Goal: Check status: Check status

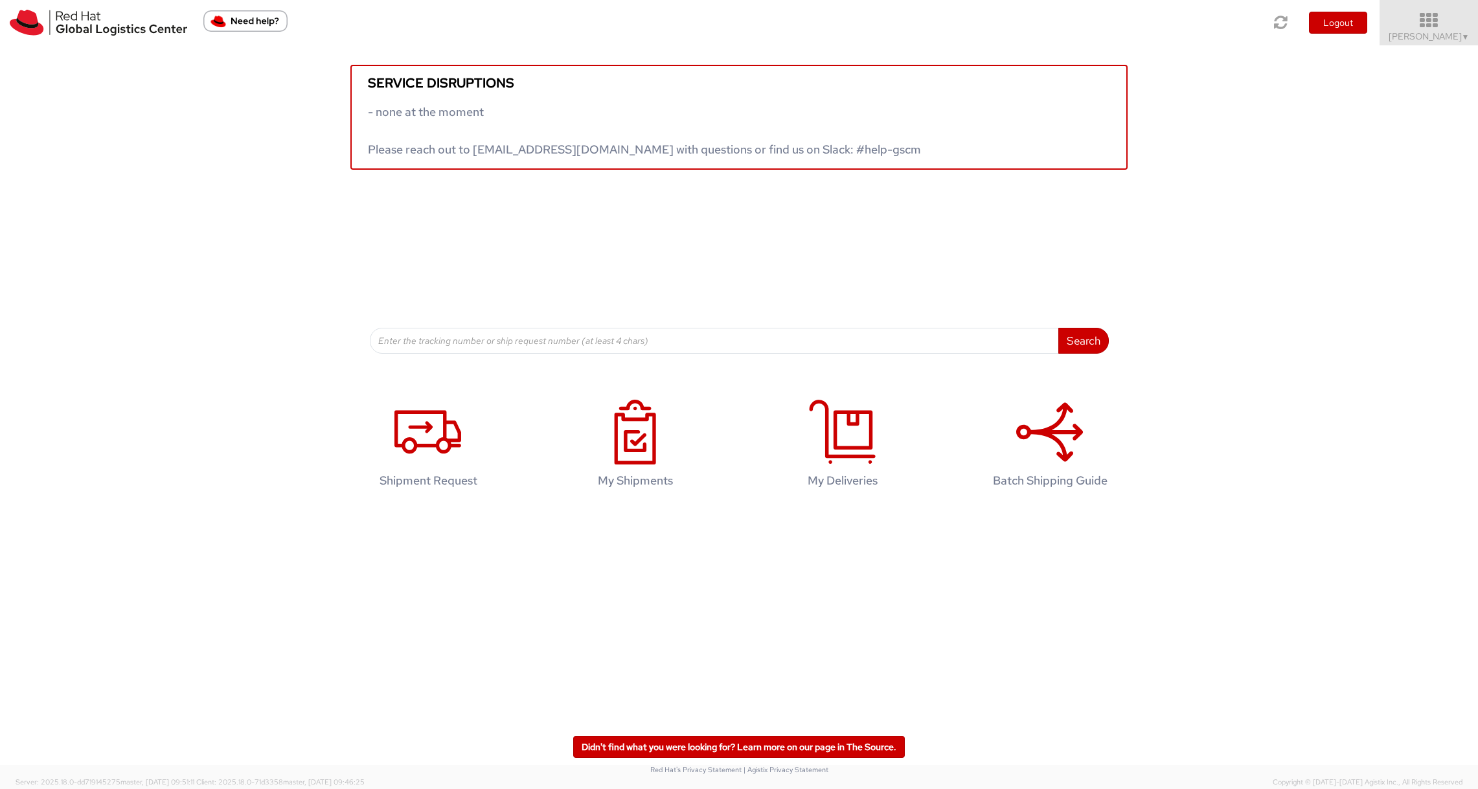
click at [1427, 36] on span "Diyana Kamal ▼" at bounding box center [1428, 36] width 81 height 12
click at [1432, 28] on icon at bounding box center [1428, 21] width 113 height 18
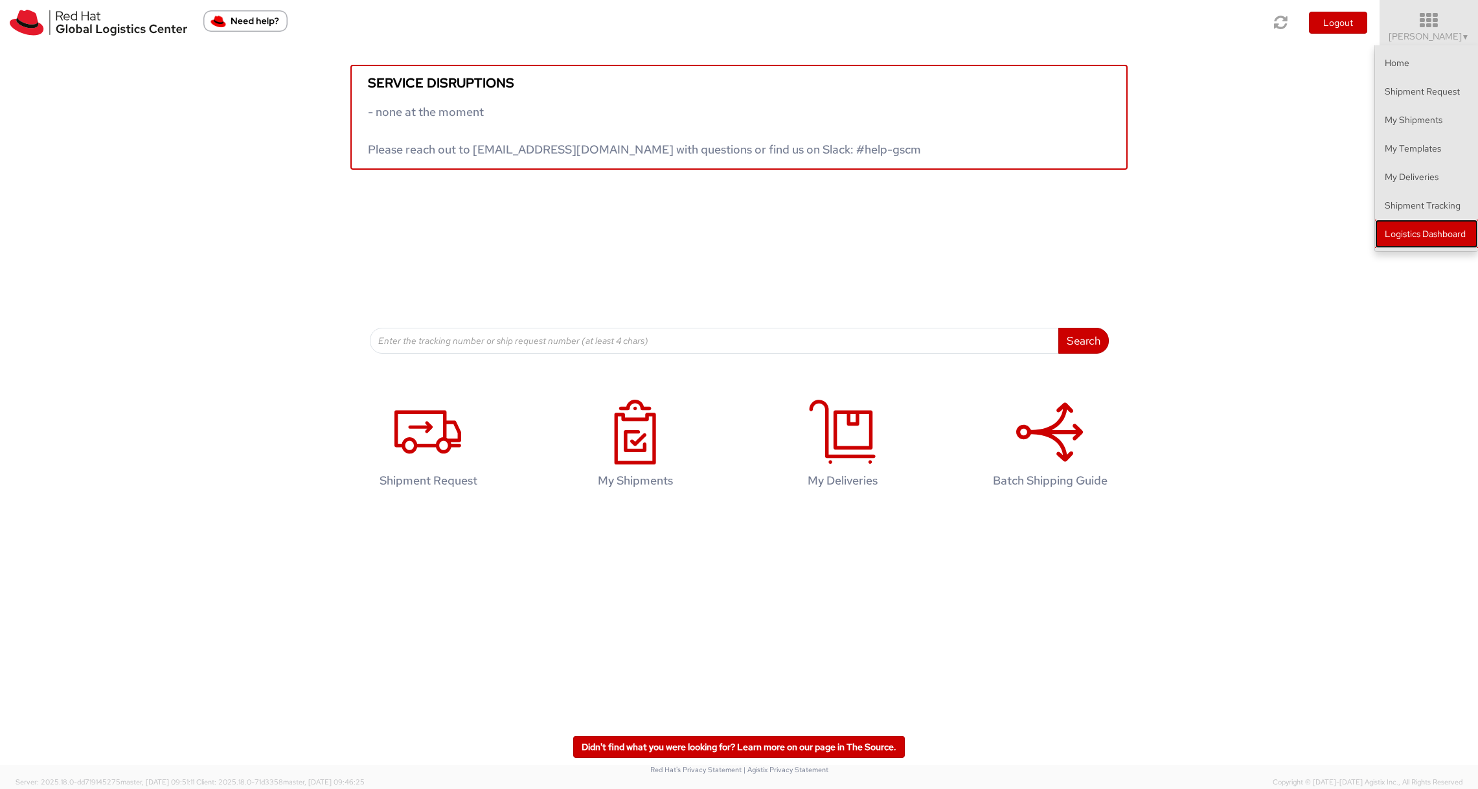
click at [1432, 236] on link "Logistics Dashboard" at bounding box center [1426, 234] width 103 height 28
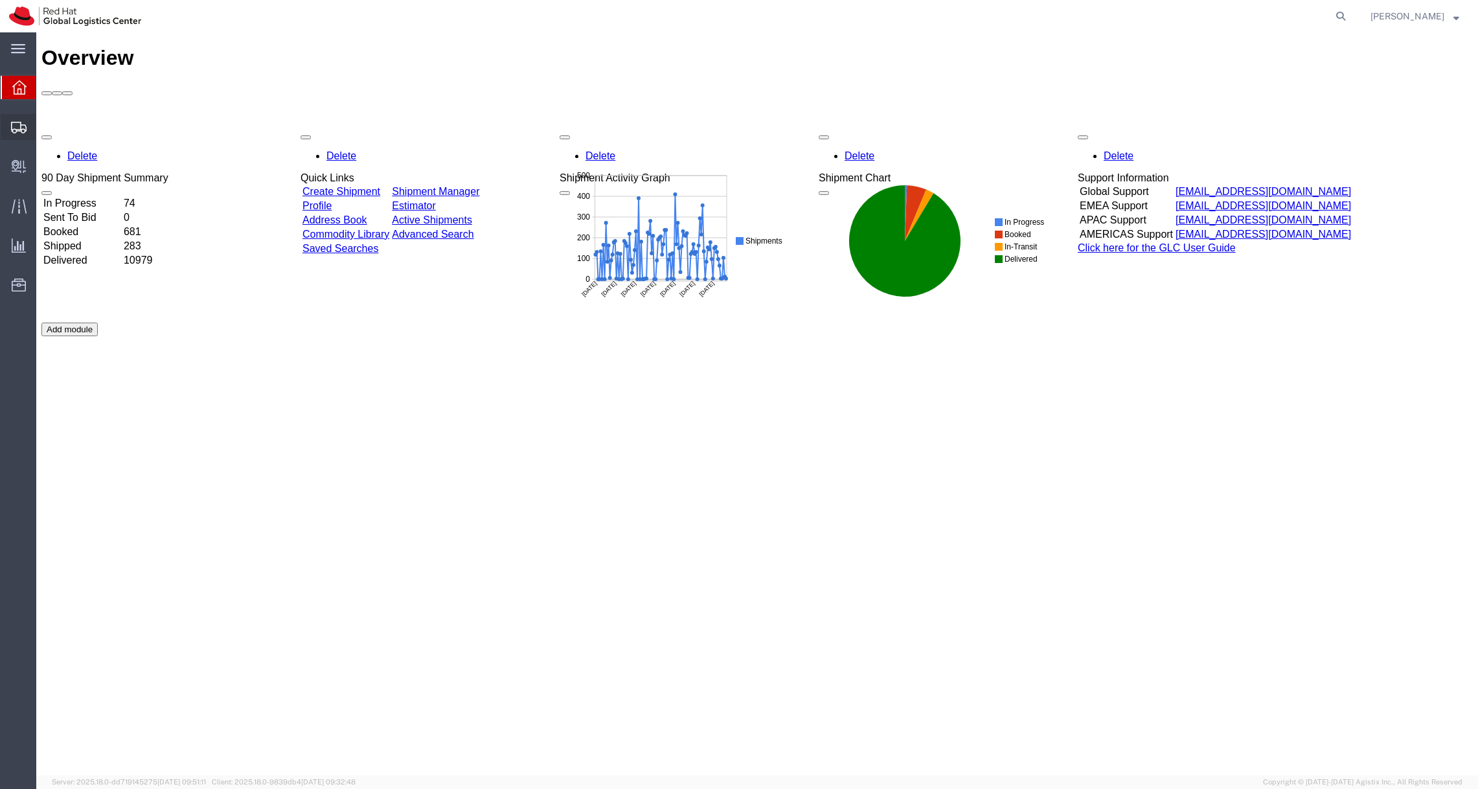
click at [0, 0] on span "Shipment Manager" at bounding box center [0, 0] width 0 height 0
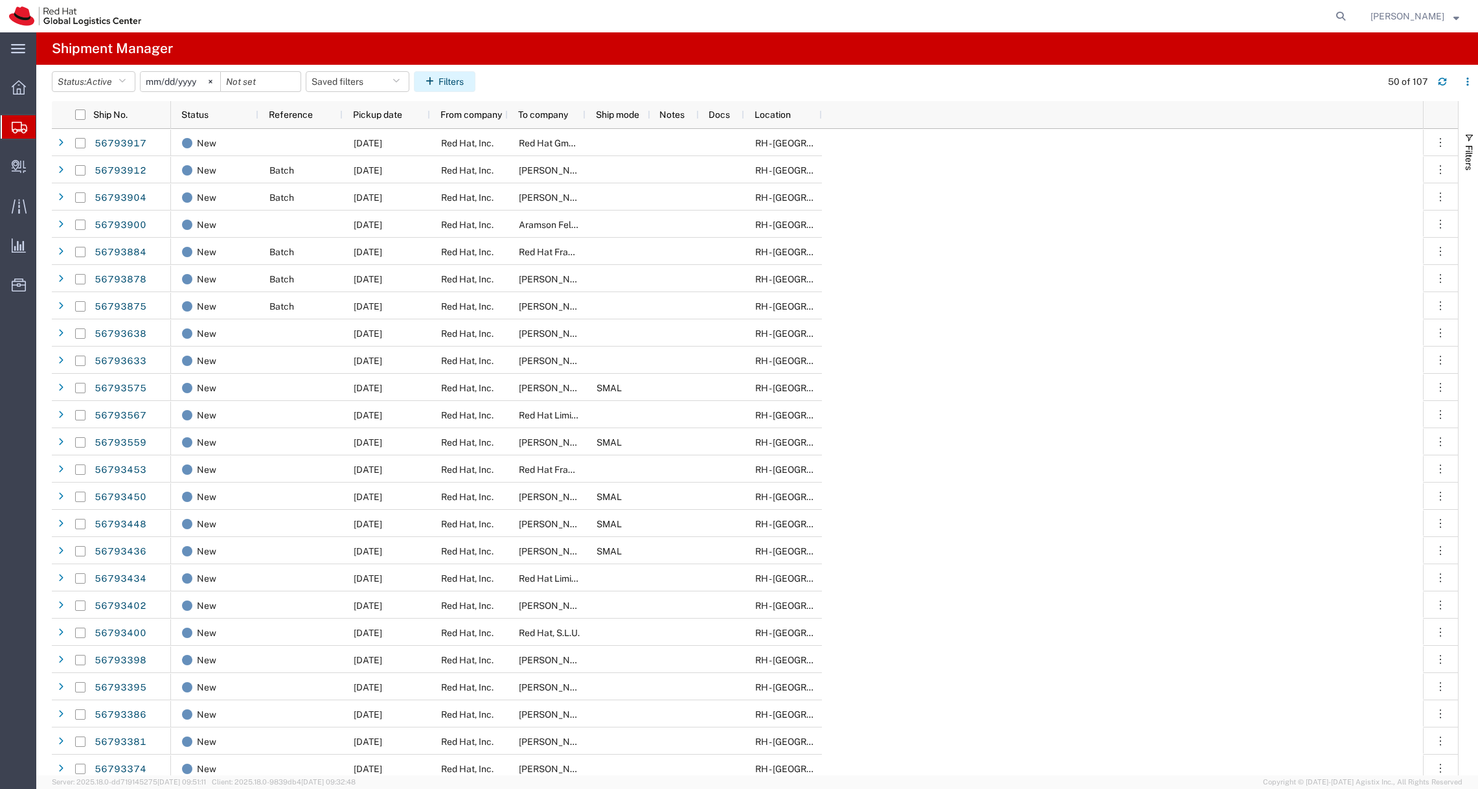
click at [464, 80] on button "Filters" at bounding box center [445, 81] width 62 height 21
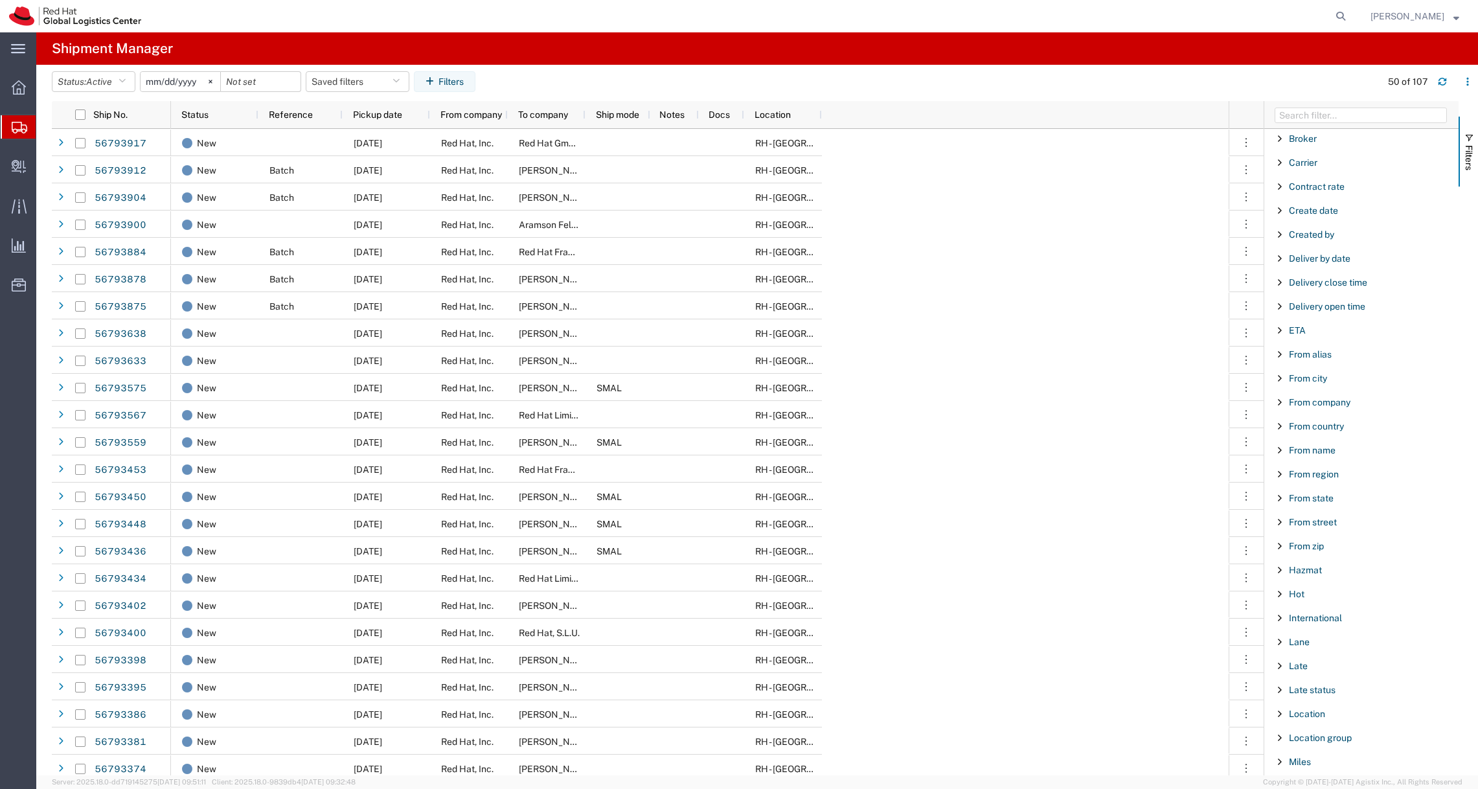
scroll to position [302, 0]
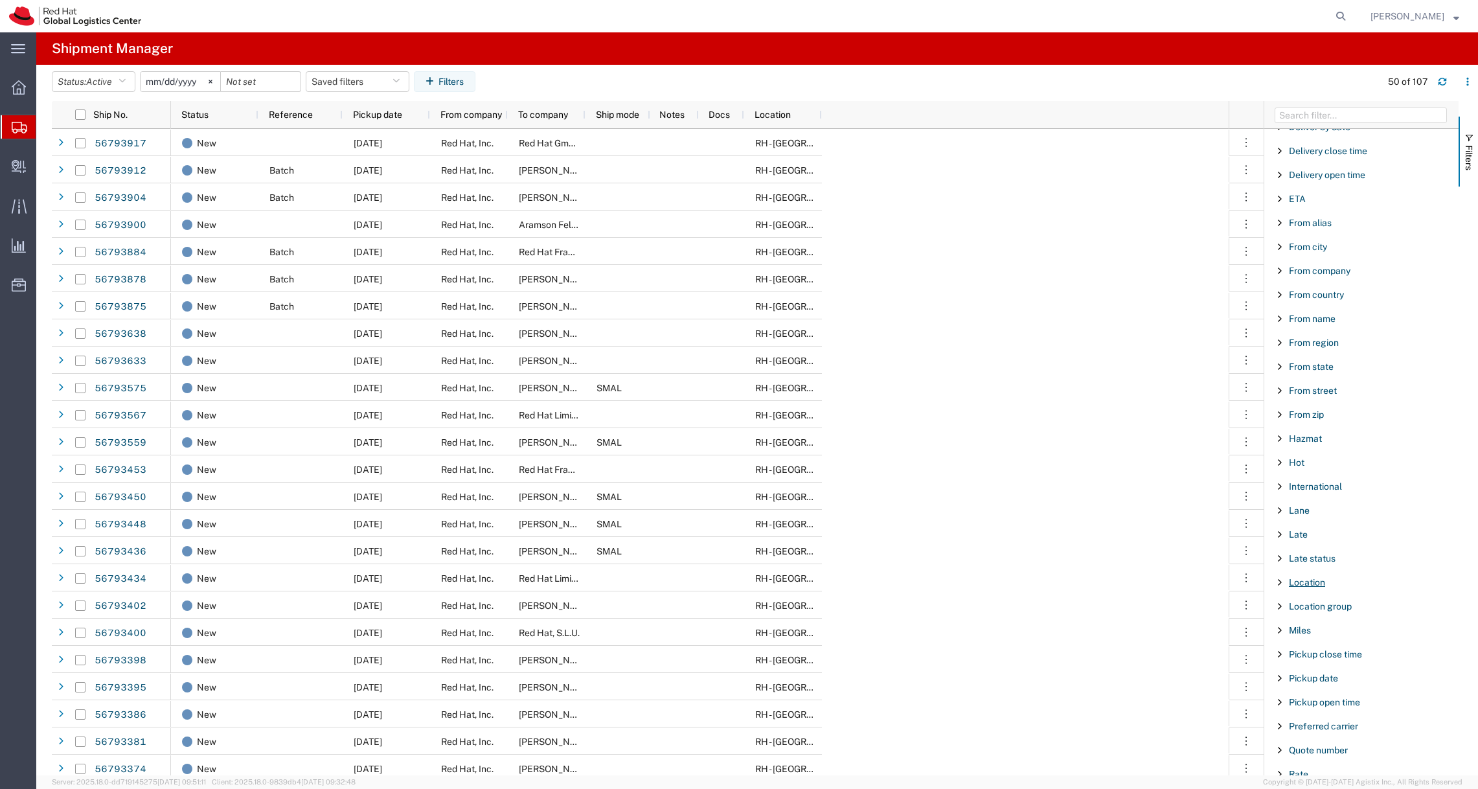
click at [1311, 582] on span "Location" at bounding box center [1307, 582] width 36 height 10
click at [1320, 648] on input "Filter List 66 Filters" at bounding box center [1366, 648] width 170 height 21
type input "[GEOGRAPHIC_DATA]"
click at [1285, 679] on label "RH - [GEOGRAPHIC_DATA]" at bounding box center [1366, 679] width 170 height 19
click at [0, 0] on input "RH - [GEOGRAPHIC_DATA]" at bounding box center [0, 0] width 0 height 0
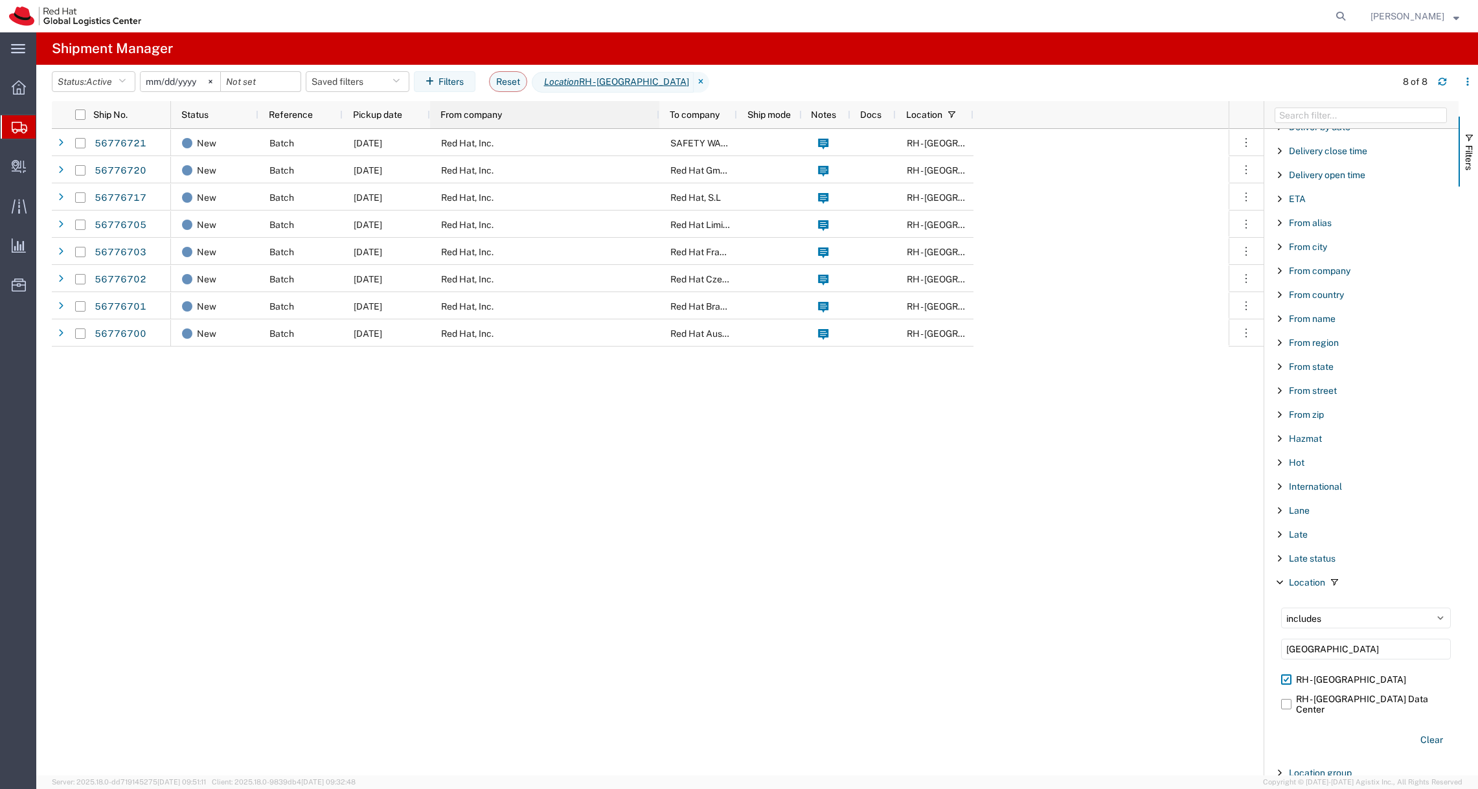
drag, startPoint x: 504, startPoint y: 115, endPoint x: 665, endPoint y: 120, distance: 160.7
click at [661, 120] on div at bounding box center [658, 114] width 5 height 27
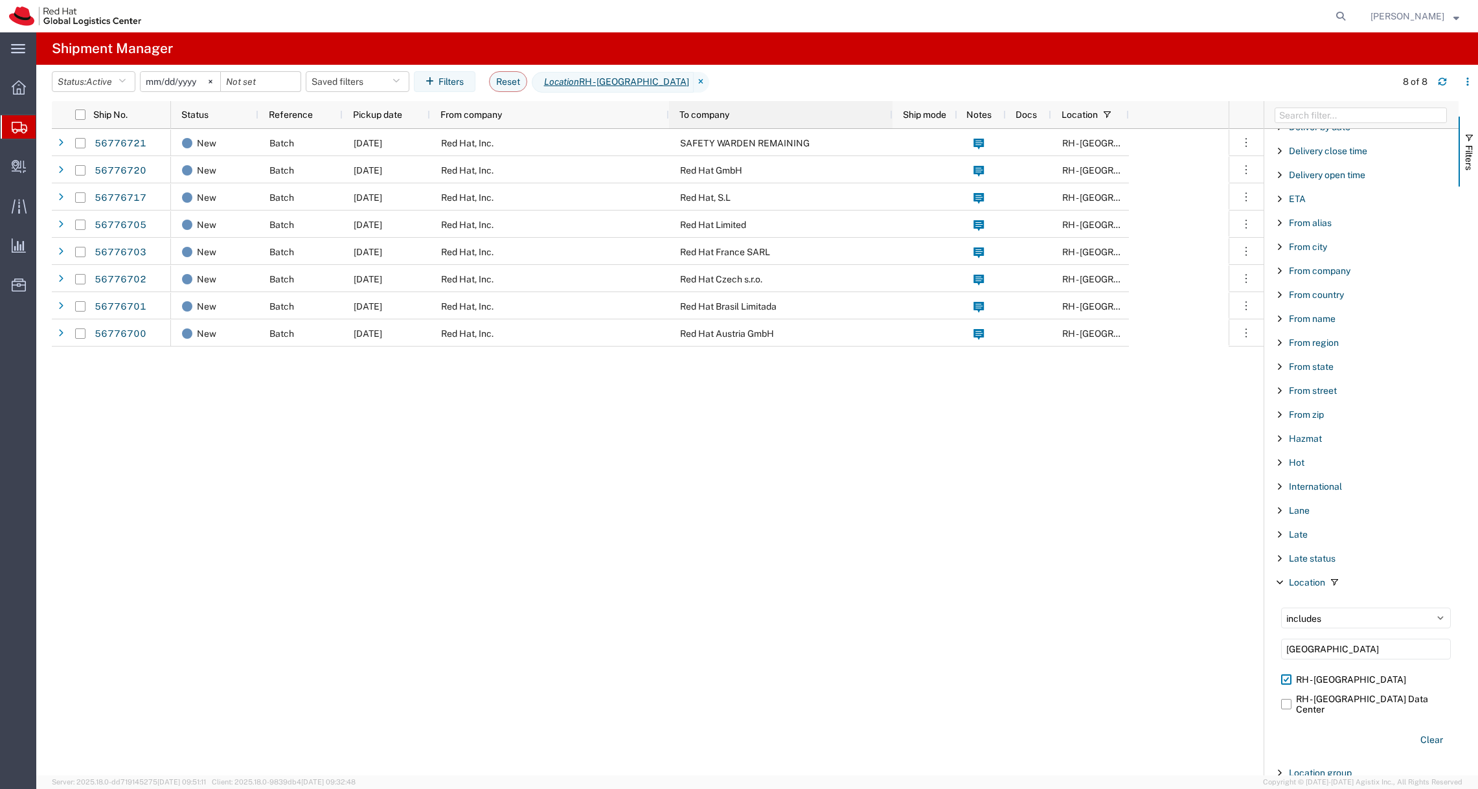
drag, startPoint x: 745, startPoint y: 117, endPoint x: 890, endPoint y: 119, distance: 145.7
click at [890, 119] on div at bounding box center [891, 114] width 5 height 27
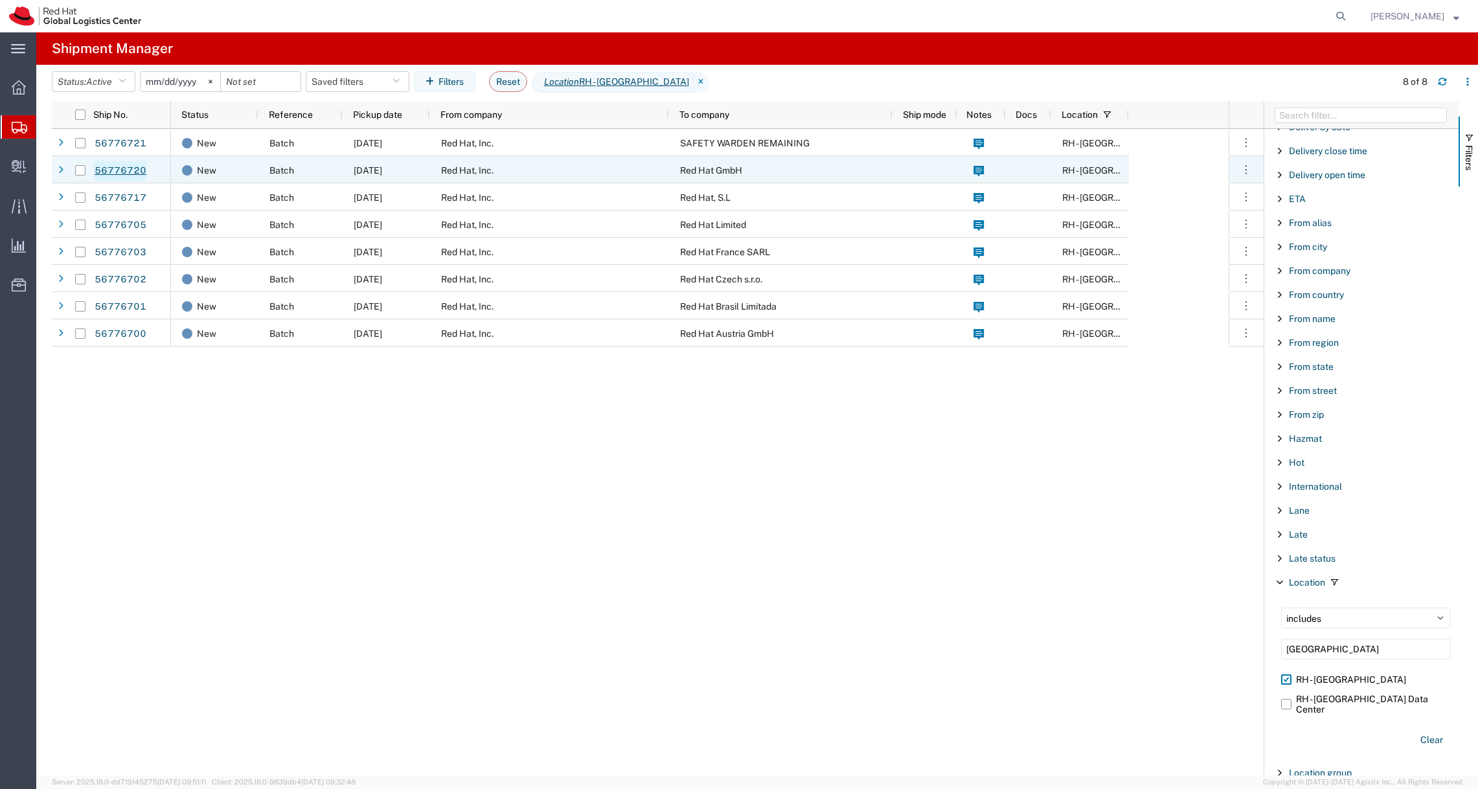
click at [107, 167] on link "56776720" at bounding box center [120, 171] width 53 height 21
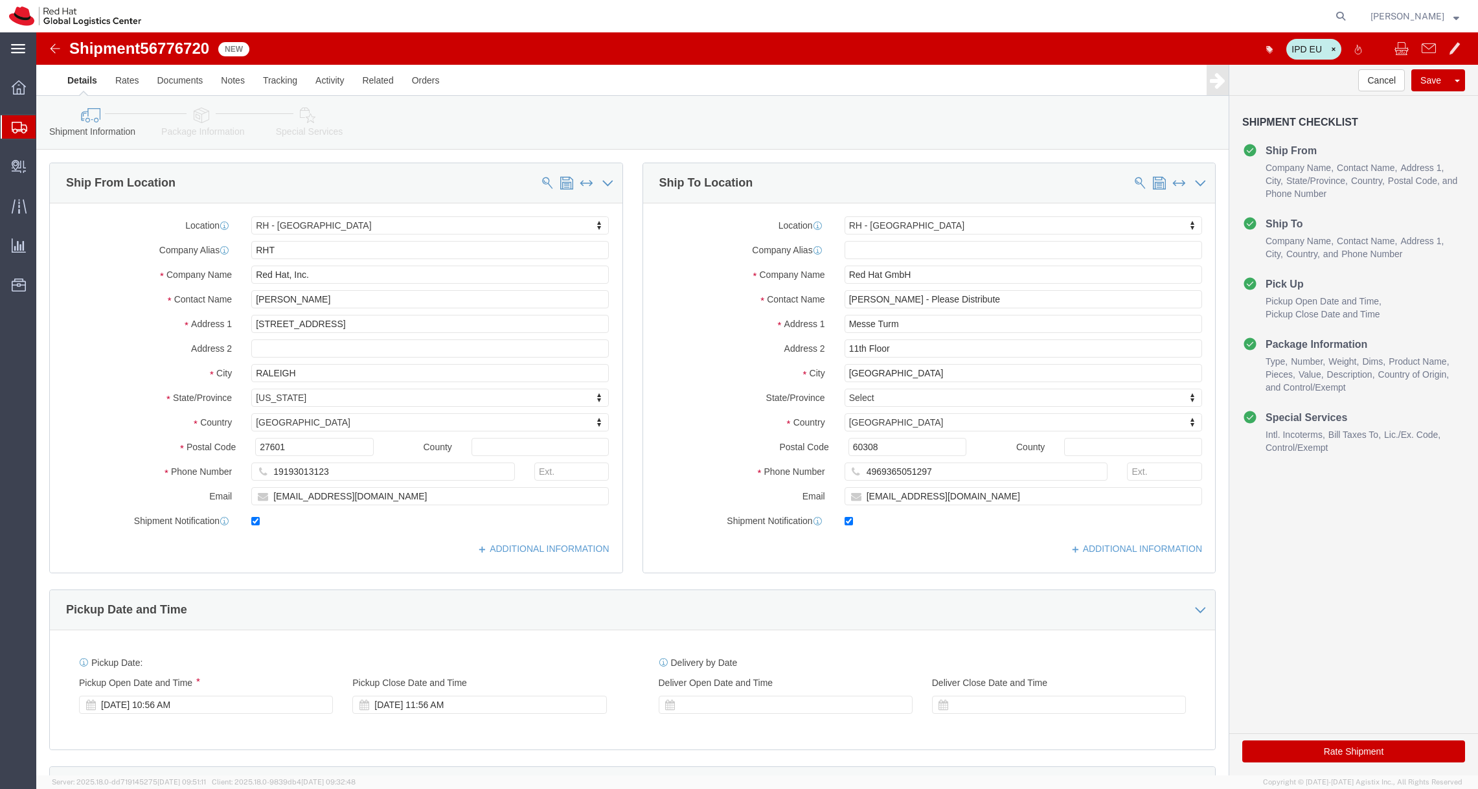
select select "38014"
select select "37960"
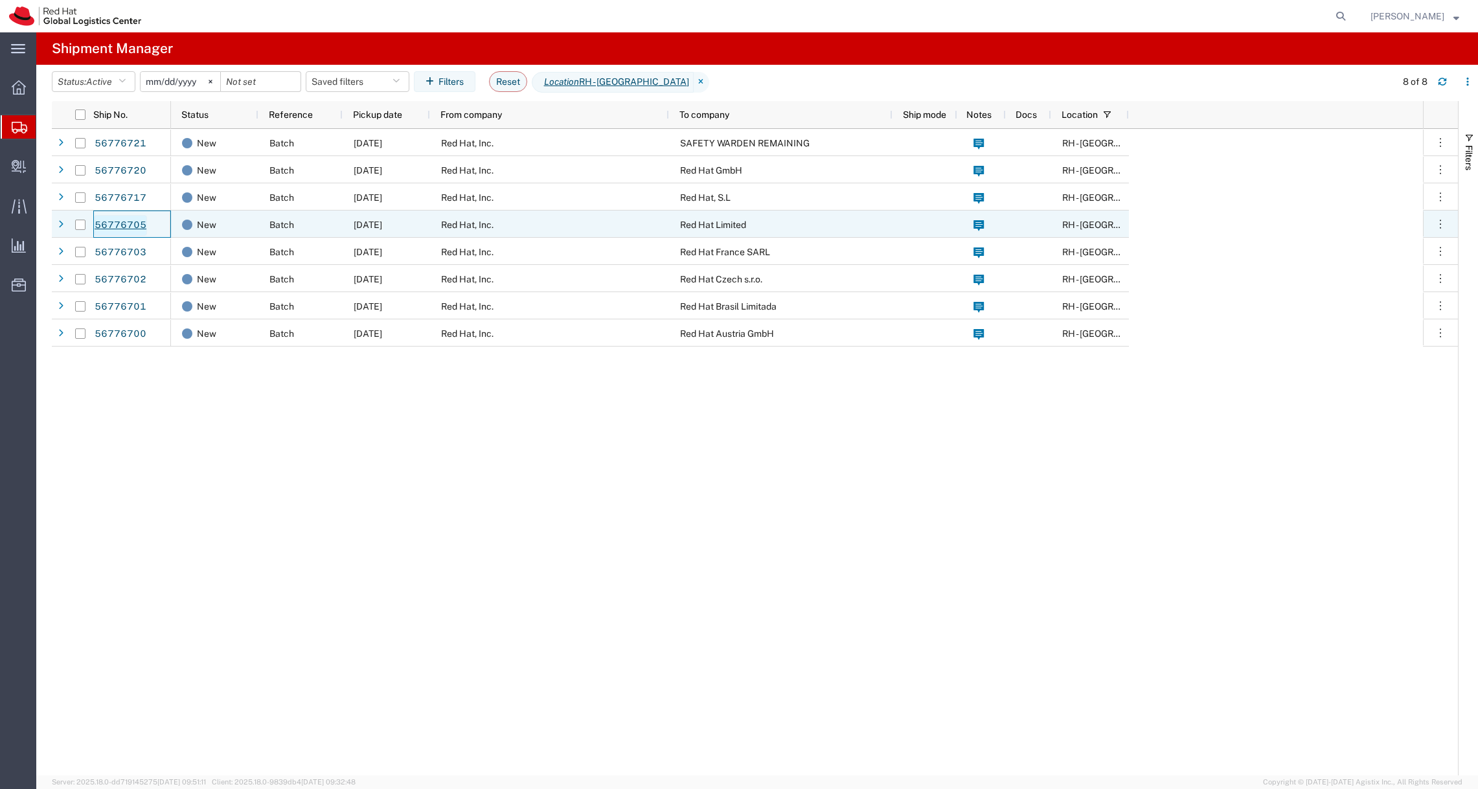
click at [118, 227] on link "56776705" at bounding box center [120, 225] width 53 height 21
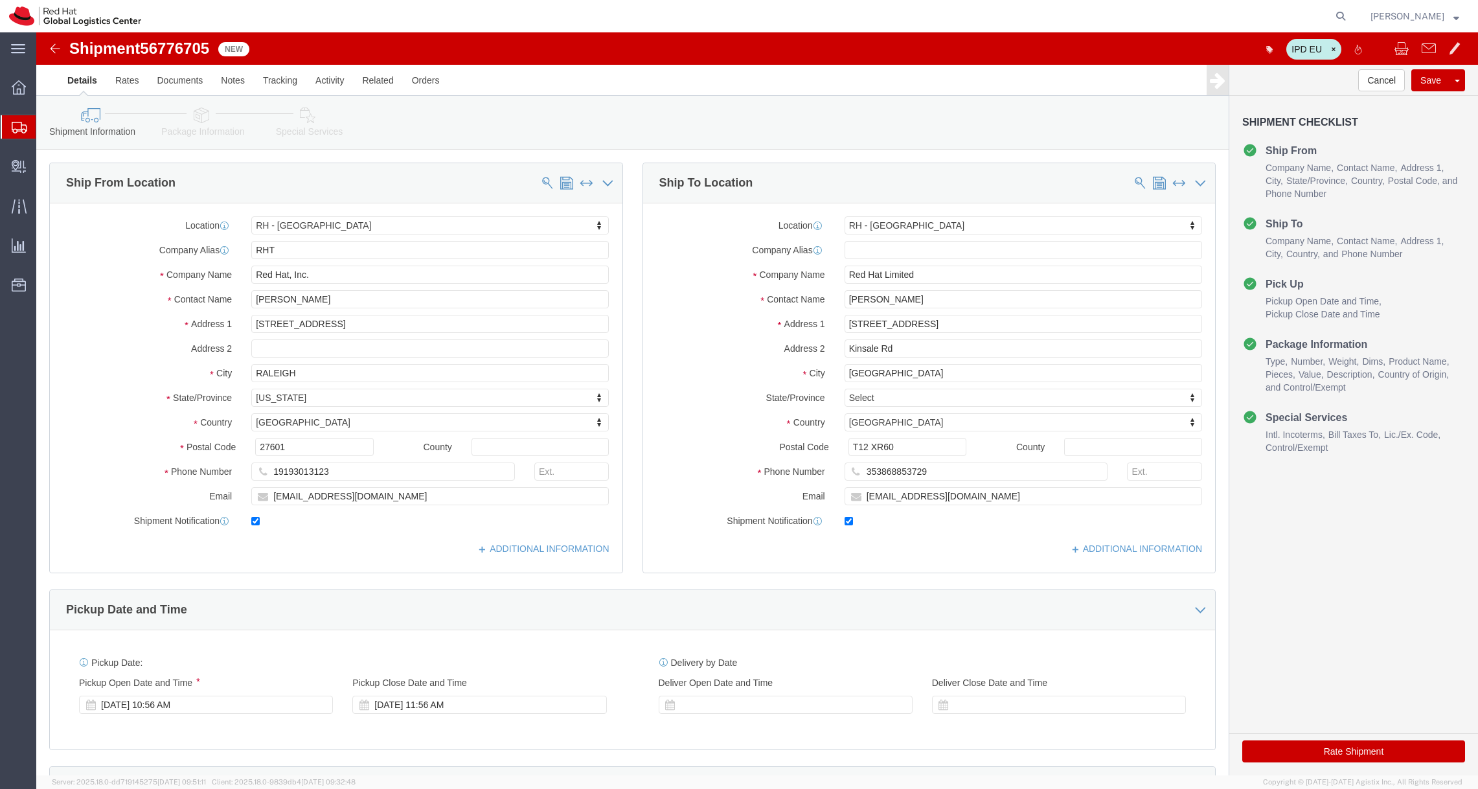
select select "38014"
select select "37944"
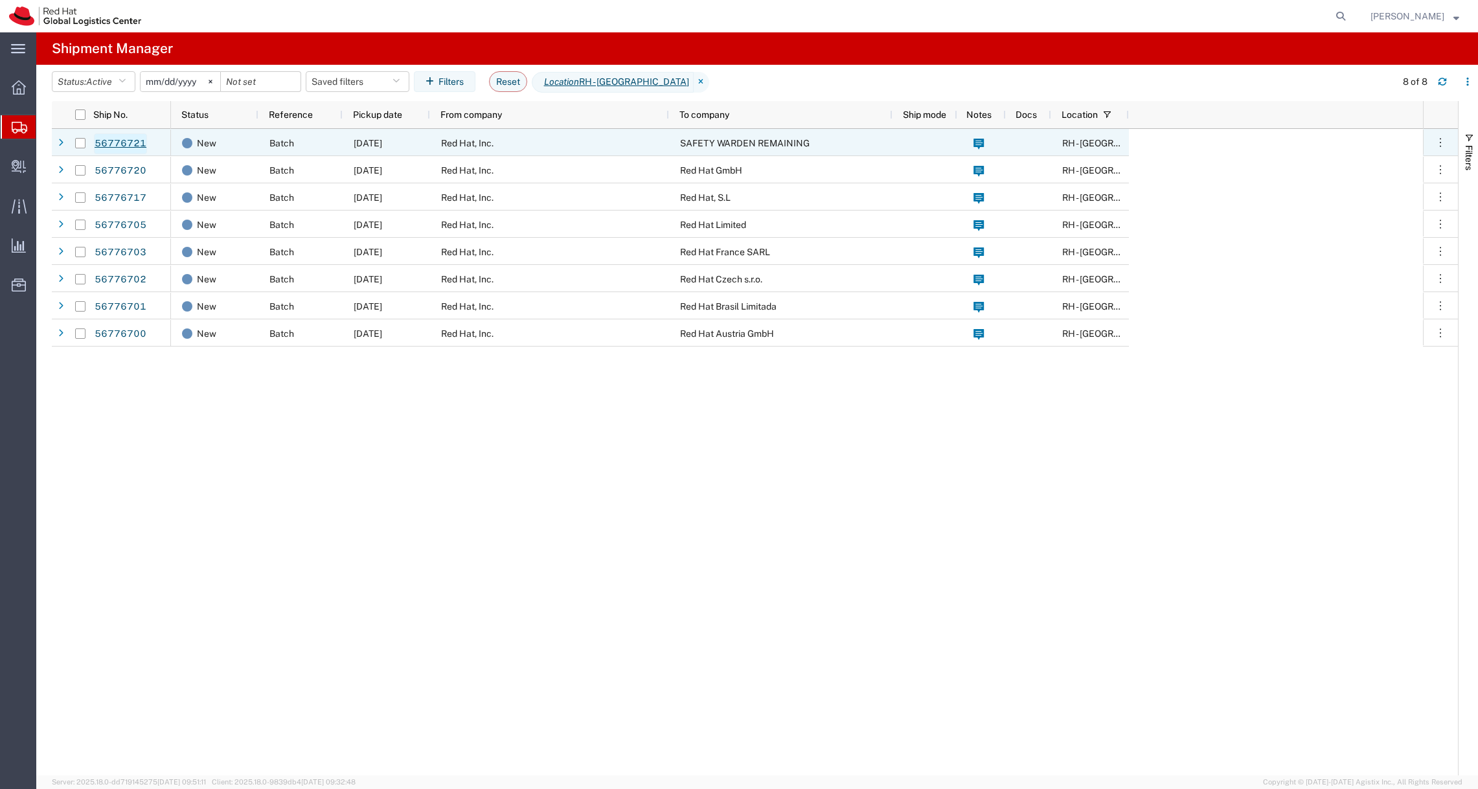
click at [118, 144] on link "56776721" at bounding box center [120, 143] width 53 height 21
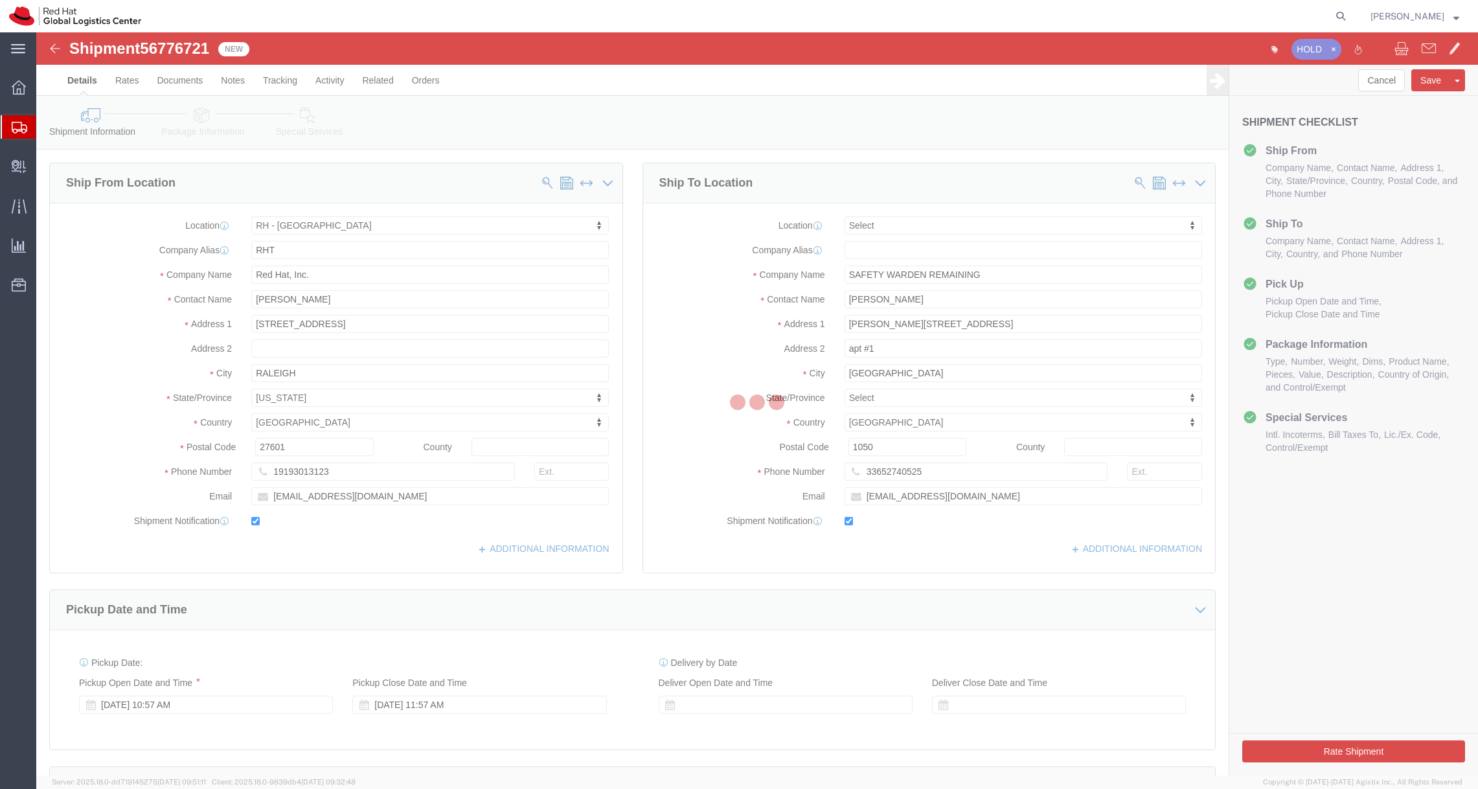
select select "38014"
select select
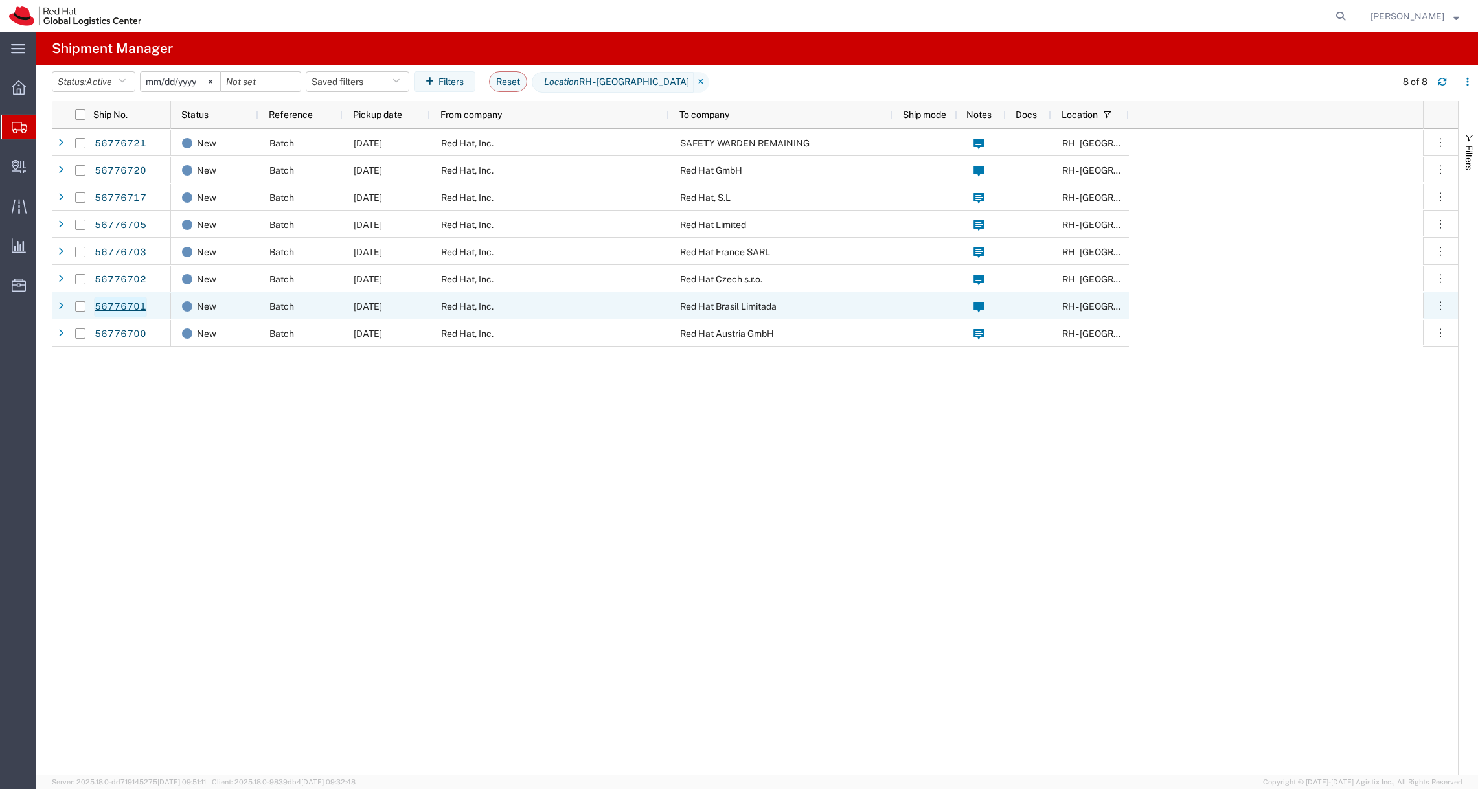
click at [128, 304] on link "56776701" at bounding box center [120, 307] width 53 height 21
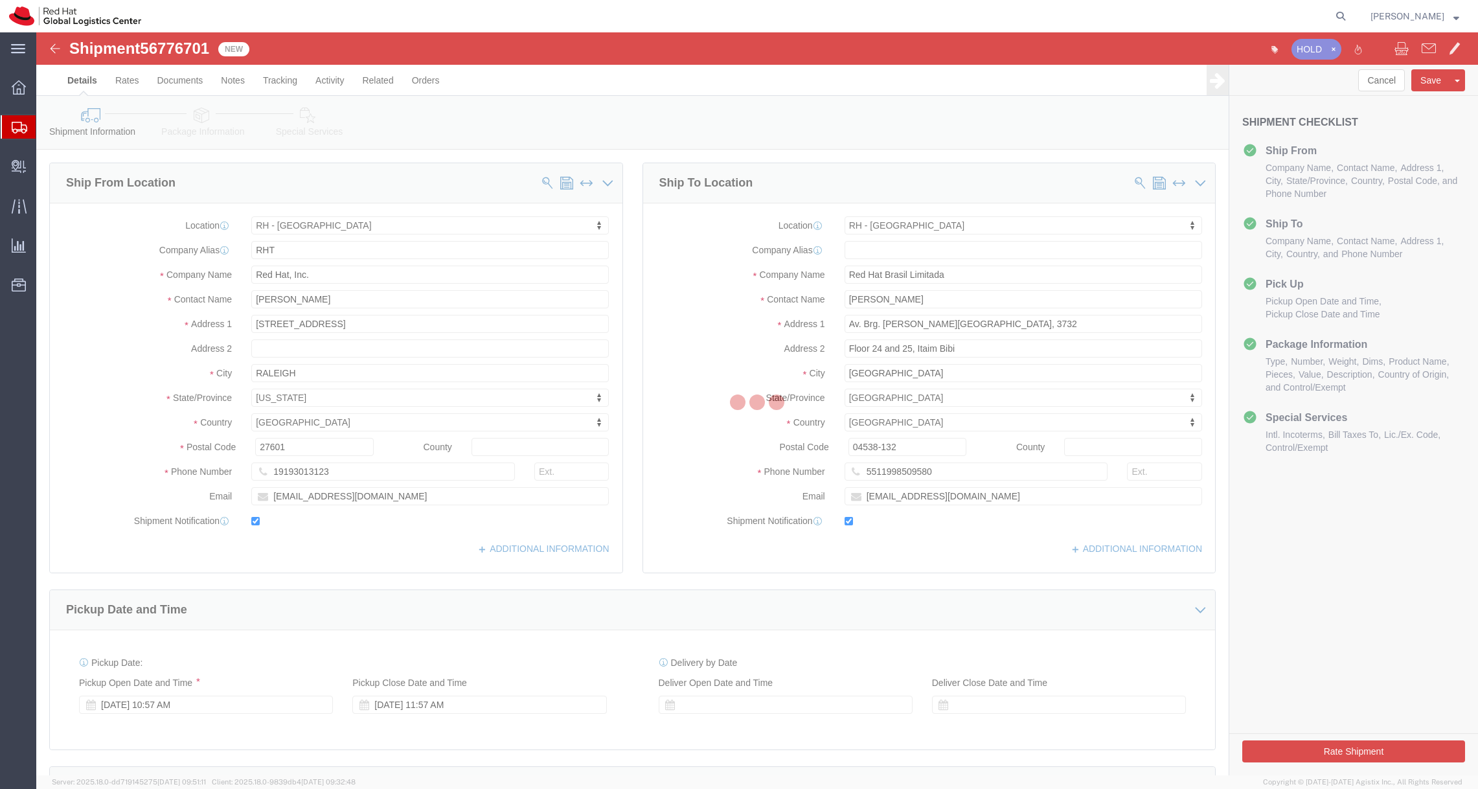
select select "38014"
select select "42531"
